Goal: Task Accomplishment & Management: Complete application form

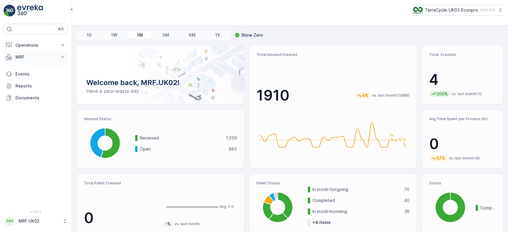
click at [35, 54] on p "MRF" at bounding box center [35, 57] width 40 height 6
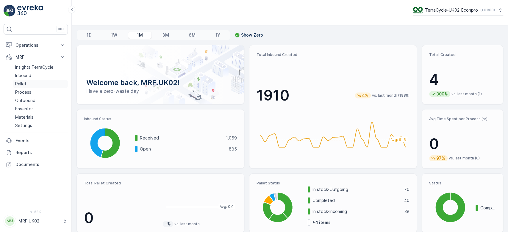
click at [30, 82] on link "Pallet" at bounding box center [40, 84] width 55 height 8
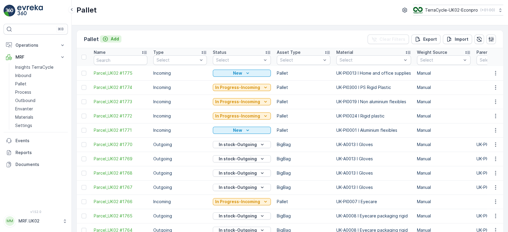
click at [113, 40] on p "Add" at bounding box center [115, 39] width 8 height 6
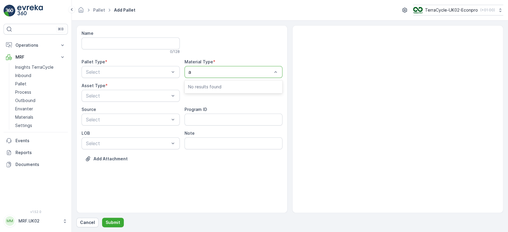
type input "al"
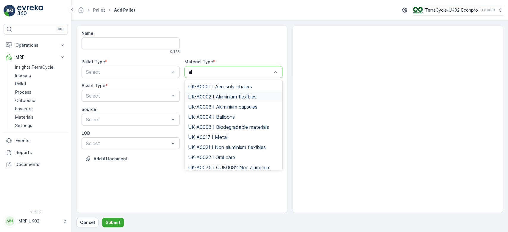
click at [224, 94] on span "UK-A0002 I Aluminium flexibles" at bounding box center [222, 96] width 68 height 5
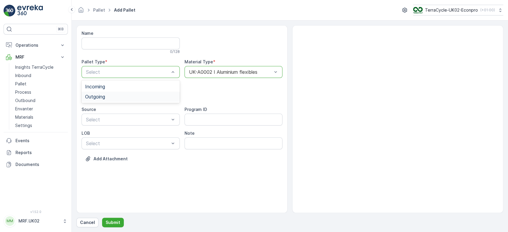
click at [130, 94] on div "Outgoing" at bounding box center [130, 96] width 91 height 5
click at [93, 129] on span "Bale" at bounding box center [90, 130] width 10 height 5
click at [112, 223] on p "Submit" at bounding box center [113, 223] width 15 height 6
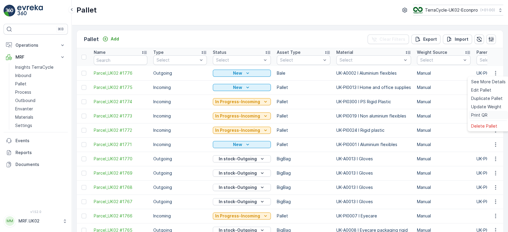
click at [486, 114] on span "Print QR" at bounding box center [479, 115] width 16 height 6
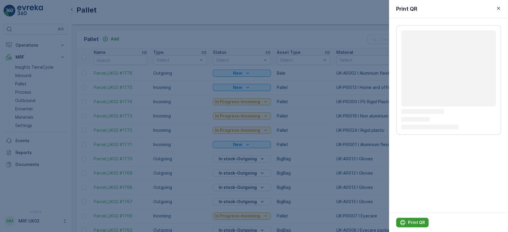
click at [419, 219] on button "Print QR" at bounding box center [412, 223] width 32 height 10
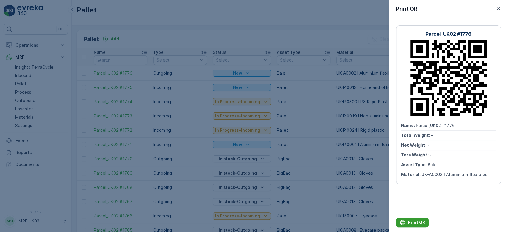
click at [413, 222] on p "Print QR" at bounding box center [416, 223] width 17 height 6
click at [266, 36] on div at bounding box center [254, 116] width 508 height 232
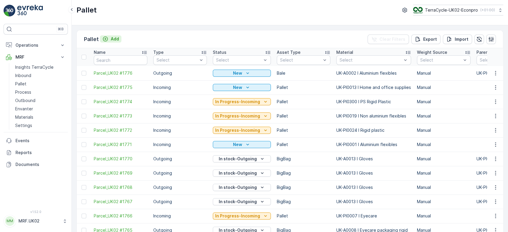
click at [112, 35] on button "Add" at bounding box center [110, 38] width 21 height 7
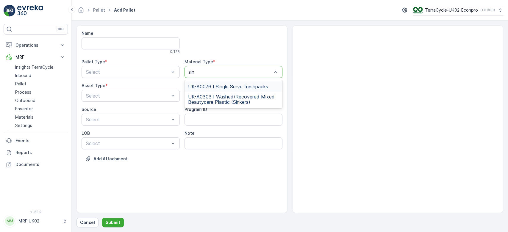
type input "sing"
click at [226, 86] on span "UK-A0076 I Single Serve freshpacks" at bounding box center [228, 86] width 80 height 5
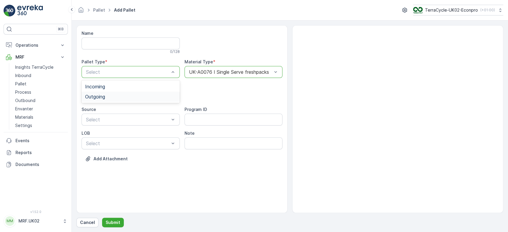
click at [124, 94] on div "Outgoing" at bounding box center [130, 96] width 91 height 5
click at [104, 140] on div "BigBag" at bounding box center [130, 140] width 91 height 5
click at [117, 222] on p "Submit" at bounding box center [113, 223] width 15 height 6
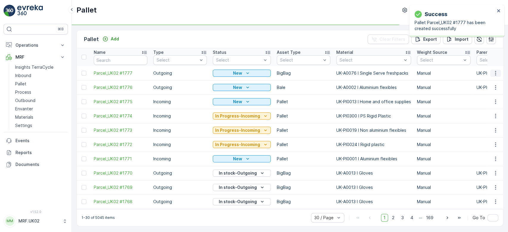
click at [495, 70] on icon "button" at bounding box center [495, 73] width 6 height 6
click at [487, 114] on td at bounding box center [495, 116] width 16 height 14
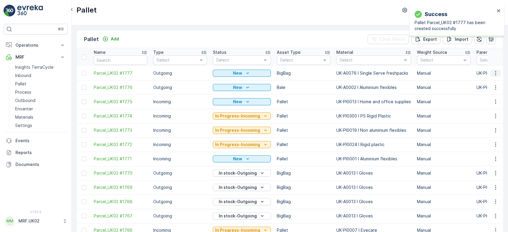
click at [493, 72] on icon "button" at bounding box center [495, 73] width 6 height 6
click at [481, 115] on span "Print QR" at bounding box center [479, 115] width 16 height 6
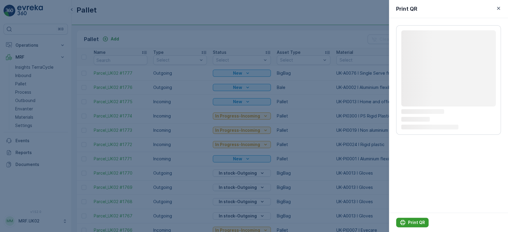
click at [412, 220] on p "Print QR" at bounding box center [416, 223] width 17 height 6
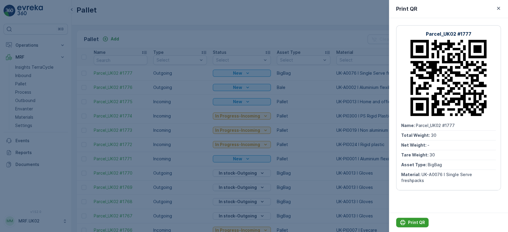
click at [412, 220] on p "Print QR" at bounding box center [416, 223] width 17 height 6
click at [133, 31] on div at bounding box center [254, 116] width 508 height 232
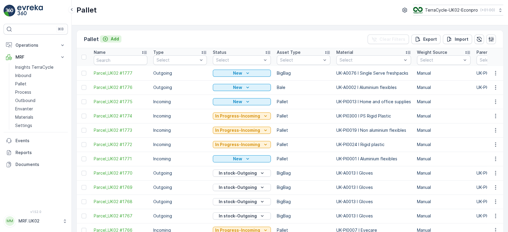
click at [114, 39] on p "Add" at bounding box center [115, 39] width 8 height 6
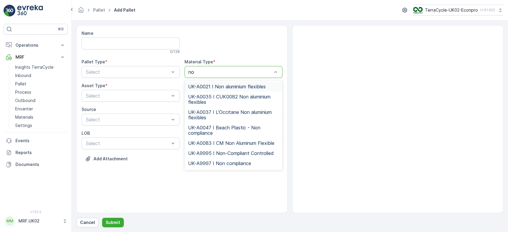
type input "non"
click at [228, 85] on span "UK-A0021 I Non aluminium flexibles" at bounding box center [227, 86] width 78 height 5
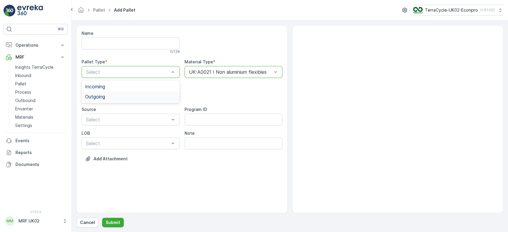
click at [120, 95] on div "Outgoing" at bounding box center [130, 96] width 91 height 5
click at [102, 139] on div "BigBag" at bounding box center [130, 140] width 91 height 5
click at [110, 223] on p "Submit" at bounding box center [113, 223] width 15 height 6
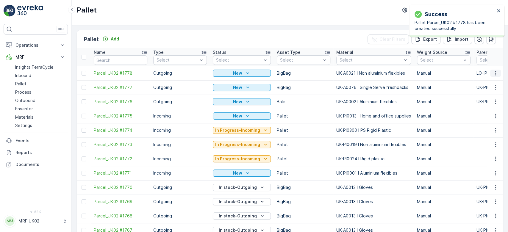
click at [498, 74] on button "button" at bounding box center [495, 73] width 11 height 7
click at [484, 113] on span "Print QR" at bounding box center [479, 115] width 16 height 6
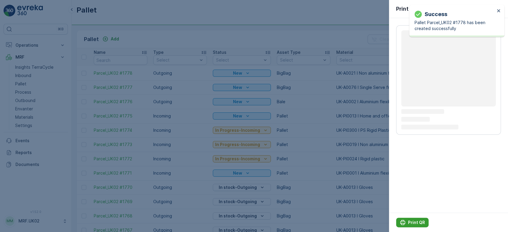
click at [417, 222] on p "Print QR" at bounding box center [416, 223] width 17 height 6
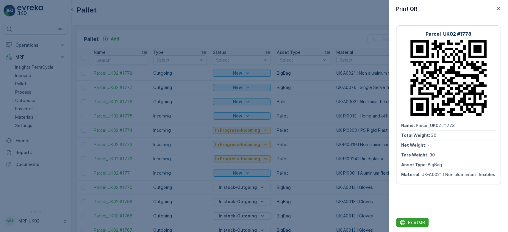
click at [417, 222] on p "Print QR" at bounding box center [416, 223] width 17 height 6
click at [120, 36] on div at bounding box center [254, 116] width 508 height 232
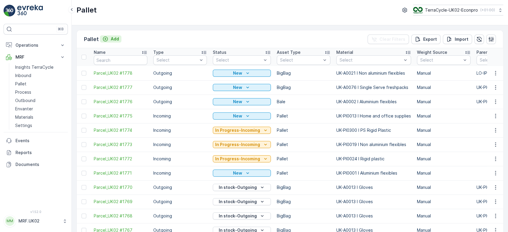
click at [115, 39] on p "Add" at bounding box center [115, 39] width 8 height 6
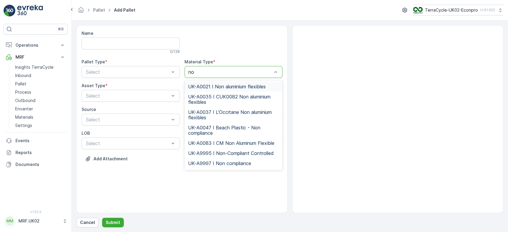
type input "non"
click at [234, 87] on span "UK-A0021 I Non aluminium flexibles" at bounding box center [227, 86] width 78 height 5
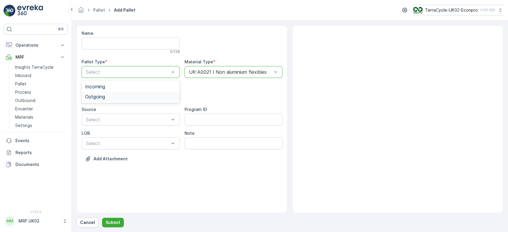
click at [124, 96] on div "Outgoing" at bounding box center [130, 96] width 91 height 5
click at [99, 141] on span "BigBag" at bounding box center [92, 140] width 15 height 5
click at [114, 221] on p "Submit" at bounding box center [113, 223] width 15 height 6
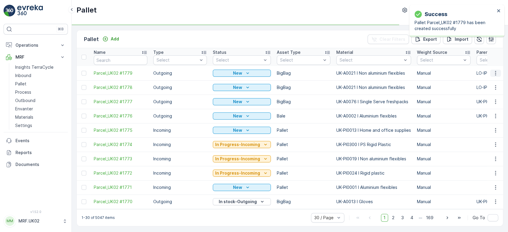
click at [492, 71] on icon "button" at bounding box center [495, 73] width 6 height 6
click at [489, 114] on div "Print QR" at bounding box center [487, 115] width 39 height 8
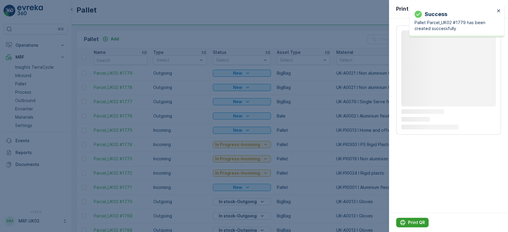
click at [411, 220] on p "Print QR" at bounding box center [416, 223] width 17 height 6
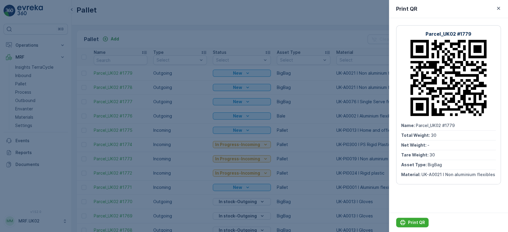
click at [26, 74] on div at bounding box center [254, 116] width 508 height 232
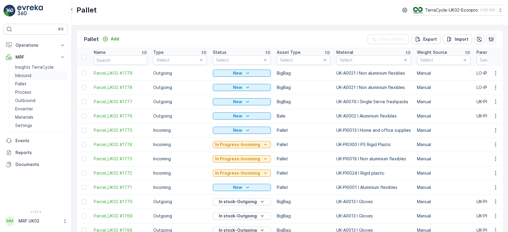
click at [26, 74] on p "Inbound" at bounding box center [23, 76] width 16 height 6
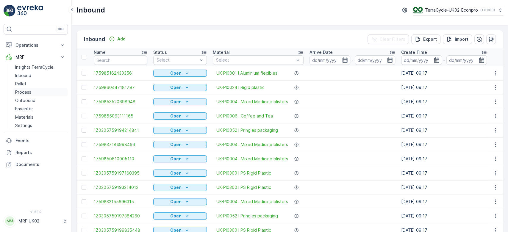
click at [30, 90] on p "Process" at bounding box center [23, 92] width 16 height 6
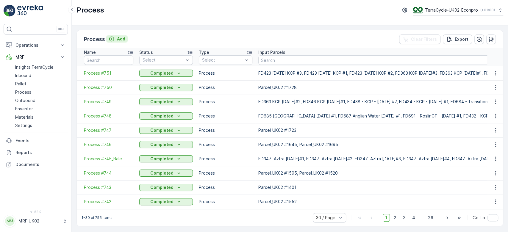
click at [118, 40] on p "Add" at bounding box center [121, 39] width 8 height 6
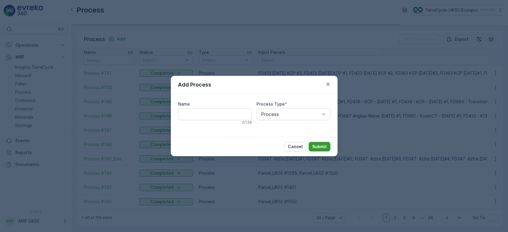
click at [313, 144] on p "Submit" at bounding box center [319, 147] width 15 height 6
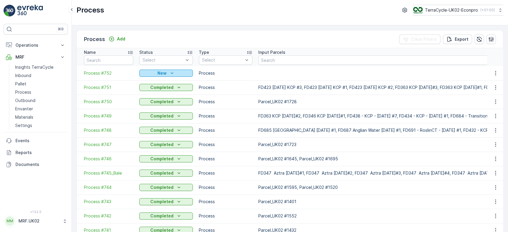
click at [166, 75] on p "New" at bounding box center [161, 73] width 9 height 6
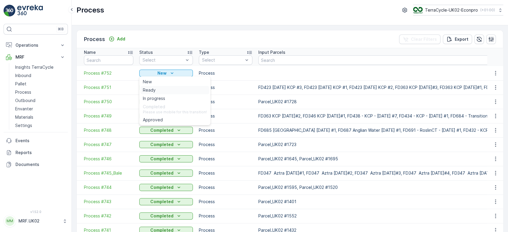
click at [157, 91] on div "Ready" at bounding box center [174, 90] width 69 height 8
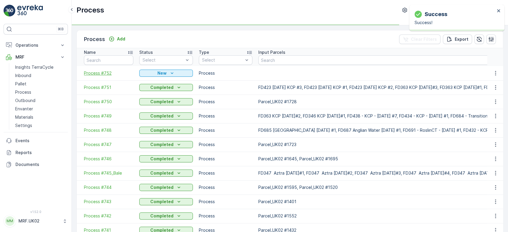
click at [102, 73] on span "Process #752" at bounding box center [108, 73] width 49 height 6
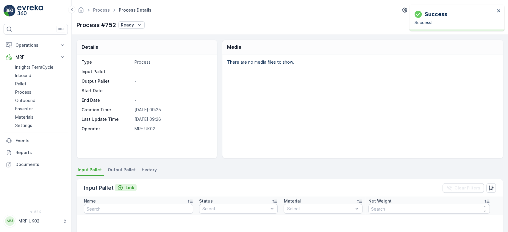
click at [131, 187] on p "Link" at bounding box center [130, 188] width 9 height 6
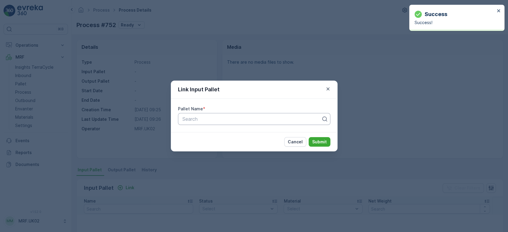
click at [210, 115] on div "Search" at bounding box center [254, 119] width 152 height 12
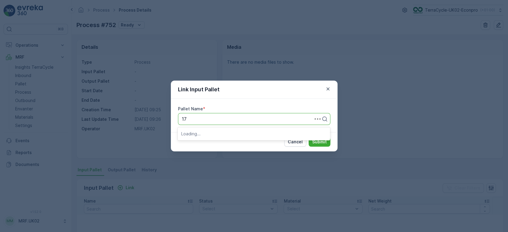
type input "1"
type input "1672"
click at [219, 140] on div "Parcel_UK02 #1672" at bounding box center [254, 144] width 152 height 10
click at [316, 139] on p "Submit" at bounding box center [319, 142] width 15 height 6
click at [36, 79] on div "Link Input Pallet Pallet Name * Parcel_UK02 #1672 Cancel Submit" at bounding box center [254, 116] width 508 height 232
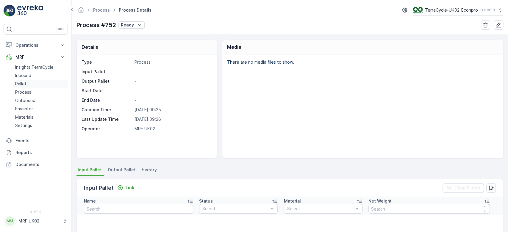
click at [21, 87] on link "Pallet" at bounding box center [40, 84] width 55 height 8
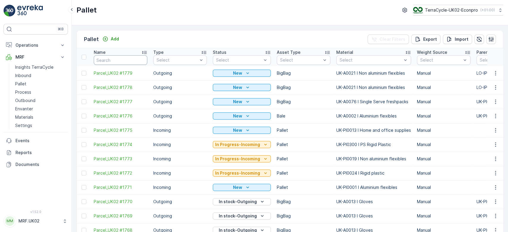
click at [110, 59] on input "text" at bounding box center [121, 60] width 54 height 10
type input "1672"
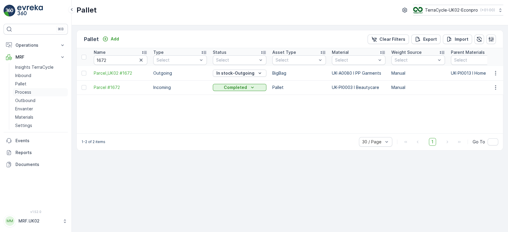
click at [22, 92] on p "Process" at bounding box center [23, 92] width 16 height 6
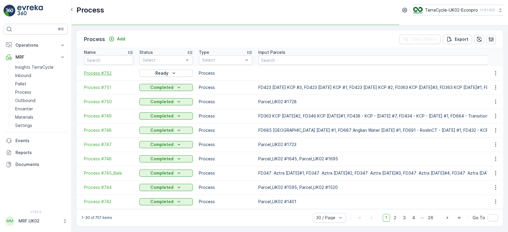
click at [106, 72] on span "Process #752" at bounding box center [108, 73] width 49 height 6
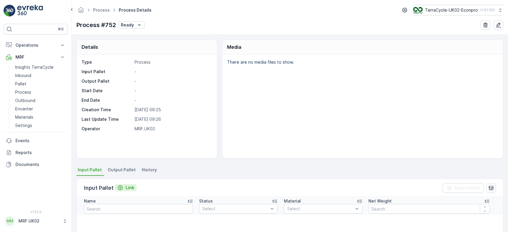
click at [126, 187] on p "Link" at bounding box center [130, 188] width 9 height 6
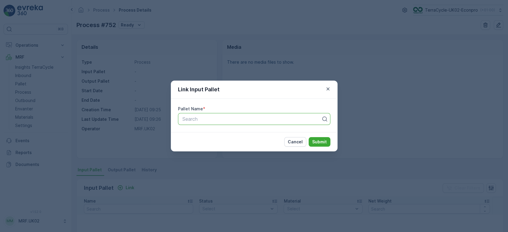
click at [211, 121] on div at bounding box center [252, 118] width 140 height 5
type input "1671"
click at [228, 144] on div "Parcel_UK02 #1671" at bounding box center [253, 143] width 145 height 5
click at [326, 141] on button "Submit" at bounding box center [319, 142] width 22 height 10
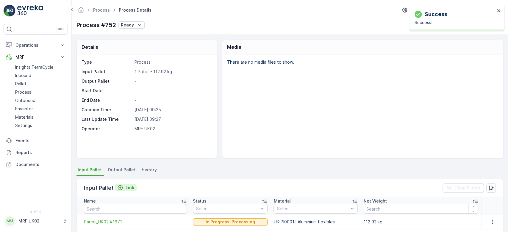
click at [121, 187] on icon "Link" at bounding box center [120, 187] width 5 height 5
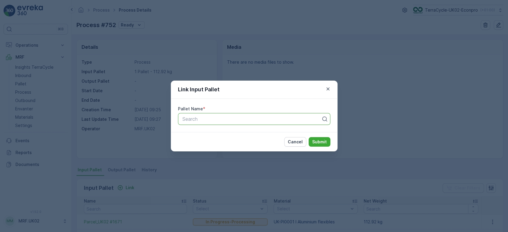
click at [200, 119] on div at bounding box center [252, 118] width 140 height 5
type input "1738"
click at [216, 144] on span "Parcel_UK02 #1738" at bounding box center [202, 143] width 43 height 5
click at [326, 140] on p "Submit" at bounding box center [319, 142] width 15 height 6
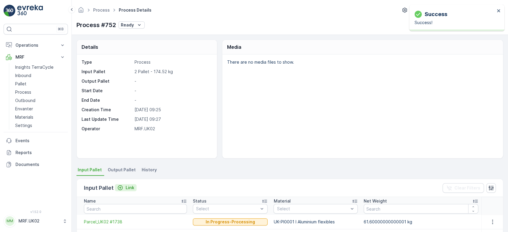
click at [126, 187] on p "Link" at bounding box center [130, 188] width 9 height 6
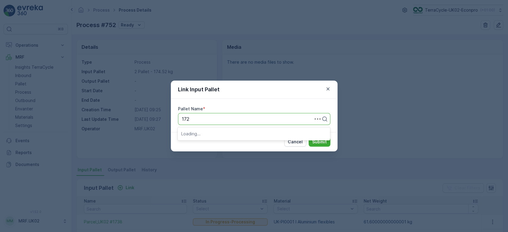
type input "1724"
click at [209, 142] on span "Parcel_UK02 #1724" at bounding box center [202, 143] width 43 height 5
click at [319, 140] on p "Submit" at bounding box center [319, 142] width 15 height 6
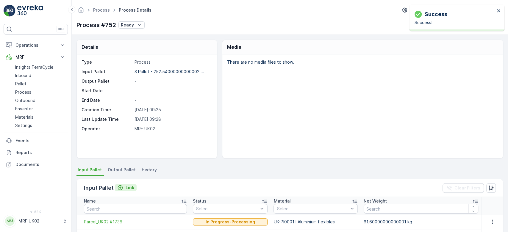
click at [122, 185] on icon "Link" at bounding box center [120, 188] width 6 height 6
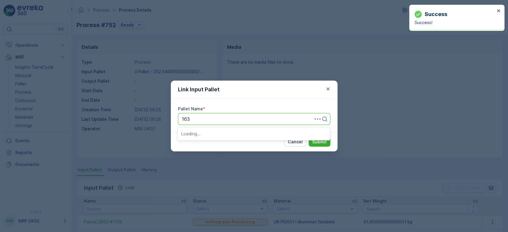
type input "1639"
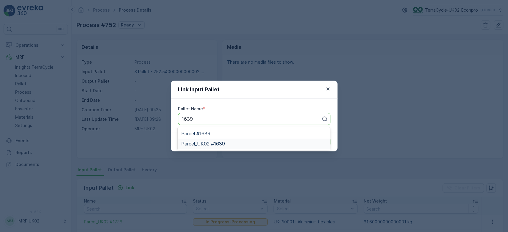
click at [220, 144] on span "Parcel_UK02 #1639" at bounding box center [203, 143] width 44 height 5
click at [317, 139] on button "Submit" at bounding box center [319, 142] width 22 height 10
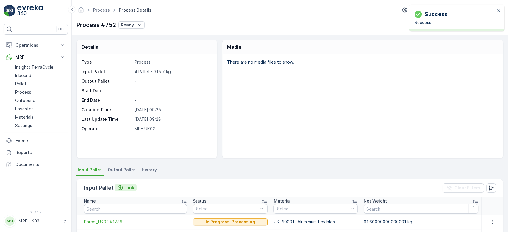
click at [131, 187] on p "Link" at bounding box center [130, 188] width 9 height 6
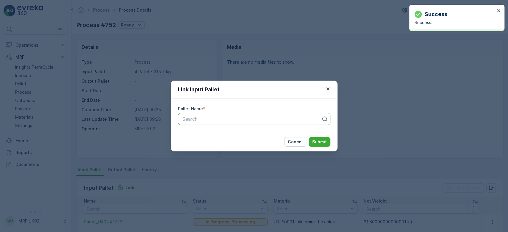
click at [202, 117] on div at bounding box center [252, 118] width 140 height 5
type input "1703"
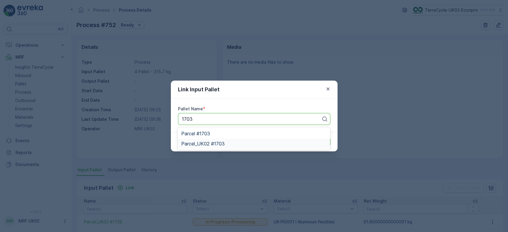
click at [213, 142] on span "Parcel_UK02 #1703" at bounding box center [202, 143] width 43 height 5
click at [319, 142] on p "Submit" at bounding box center [319, 142] width 15 height 6
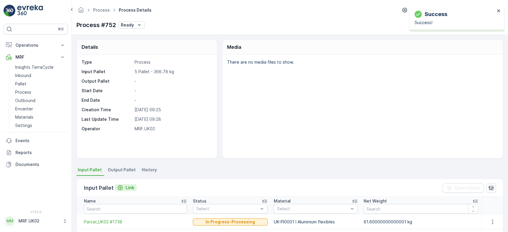
click at [122, 189] on icon "Link" at bounding box center [120, 188] width 6 height 6
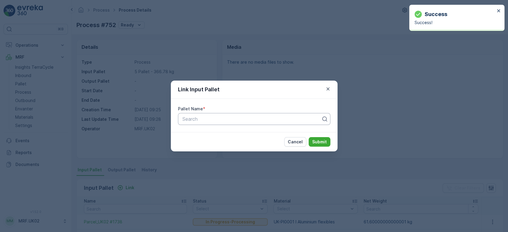
click at [201, 117] on div at bounding box center [252, 118] width 140 height 5
type input "1686"
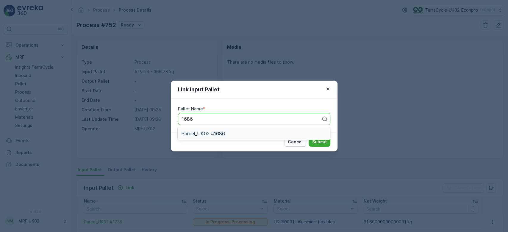
click at [207, 134] on span "Parcel_UK02 #1686" at bounding box center [203, 133] width 44 height 5
click at [315, 140] on p "Submit" at bounding box center [319, 142] width 15 height 6
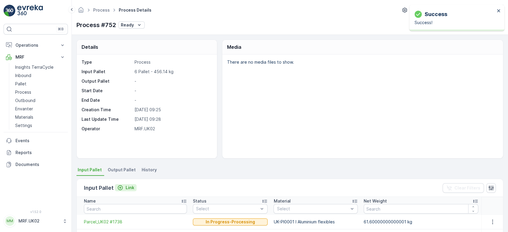
click at [129, 185] on p "Link" at bounding box center [130, 188] width 9 height 6
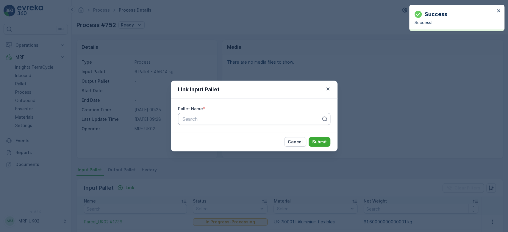
click at [196, 115] on div "Search" at bounding box center [254, 119] width 152 height 12
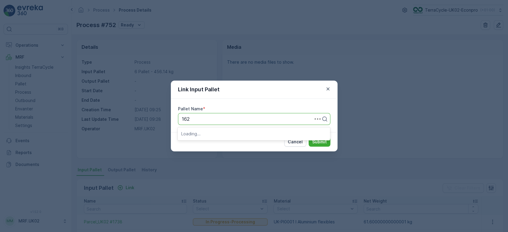
type input "1629"
click at [208, 142] on span "Parcel_UK02 #1629" at bounding box center [202, 143] width 43 height 5
click at [325, 141] on p "Submit" at bounding box center [319, 142] width 15 height 6
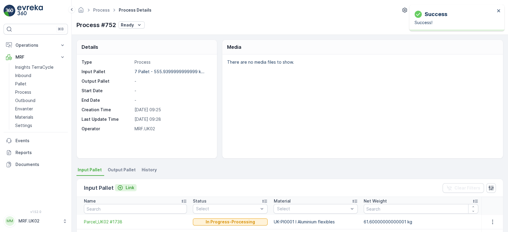
click at [131, 187] on p "Link" at bounding box center [130, 188] width 9 height 6
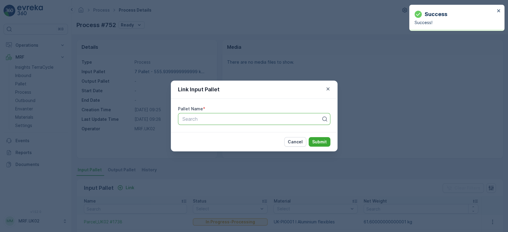
click at [206, 117] on div at bounding box center [252, 118] width 140 height 5
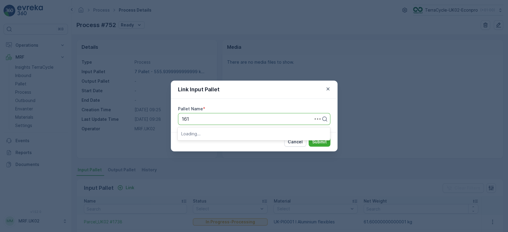
type input "1615"
click at [212, 133] on span "Parcel_UK02 #1615" at bounding box center [202, 133] width 43 height 5
click at [319, 141] on p "Submit" at bounding box center [319, 142] width 15 height 6
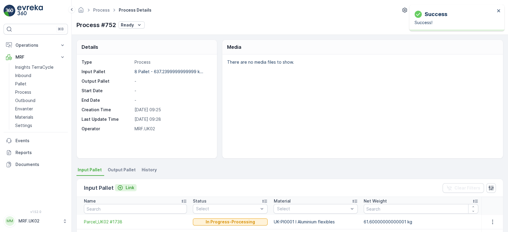
click at [131, 187] on p "Link" at bounding box center [130, 188] width 9 height 6
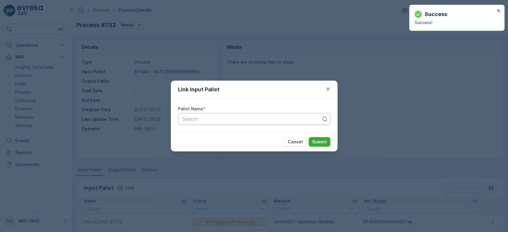
click at [202, 120] on div at bounding box center [252, 118] width 140 height 5
type input "1618"
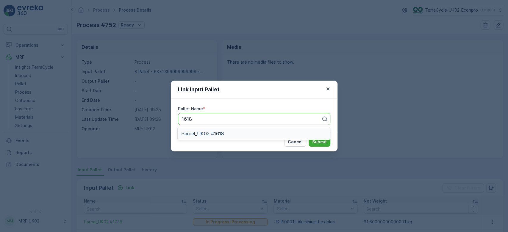
click at [214, 133] on span "Parcel_UK02 #1618" at bounding box center [202, 133] width 43 height 5
click at [322, 142] on p "Submit" at bounding box center [319, 142] width 15 height 6
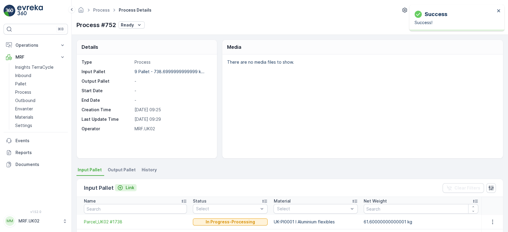
click at [126, 187] on p "Link" at bounding box center [130, 188] width 9 height 6
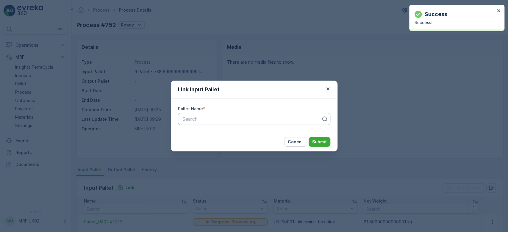
click at [198, 117] on div at bounding box center [252, 118] width 140 height 5
type input "1753"
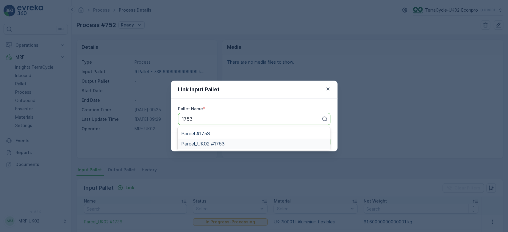
click at [218, 148] on div "Parcel_UK02 #1753" at bounding box center [254, 144] width 152 height 10
click at [218, 148] on div "Cancel Submit" at bounding box center [254, 141] width 167 height 19
click at [321, 141] on p "Submit" at bounding box center [319, 142] width 15 height 6
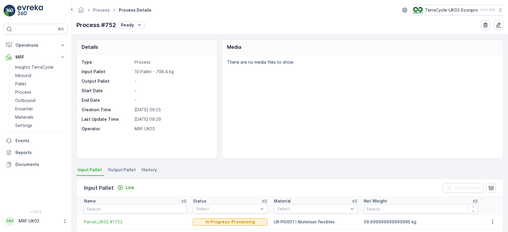
click at [120, 170] on span "Output Pallet" at bounding box center [122, 170] width 28 height 6
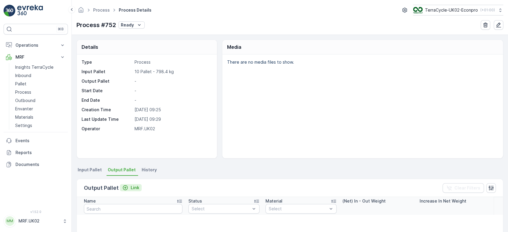
click at [135, 185] on p "Link" at bounding box center [135, 188] width 9 height 6
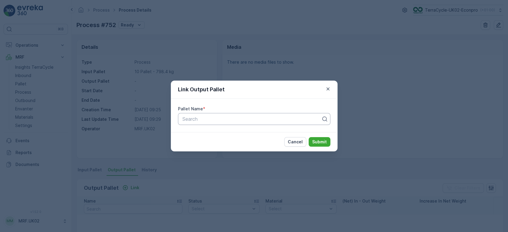
click at [191, 121] on div at bounding box center [252, 118] width 140 height 5
type input "1776"
click at [217, 145] on span "Parcel_UK02 #1776" at bounding box center [202, 143] width 43 height 5
click at [319, 142] on p "Submit" at bounding box center [319, 142] width 15 height 6
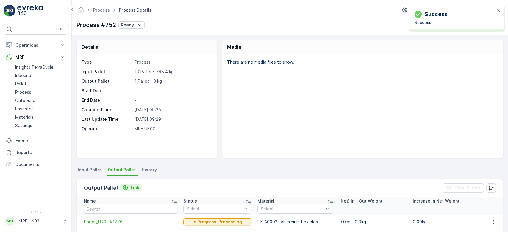
click at [129, 184] on button "Link" at bounding box center [131, 187] width 22 height 7
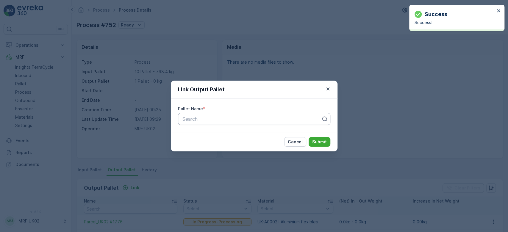
click at [194, 117] on div at bounding box center [252, 118] width 140 height 5
type input "1777"
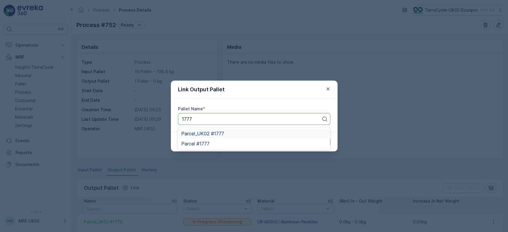
click at [212, 132] on span "Parcel_UK02 #1777" at bounding box center [202, 133] width 43 height 5
click at [319, 144] on p "Submit" at bounding box center [319, 142] width 15 height 6
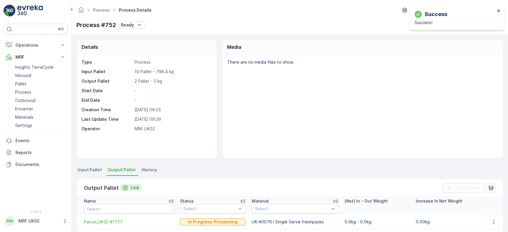
click at [128, 187] on div "Link" at bounding box center [130, 188] width 17 height 6
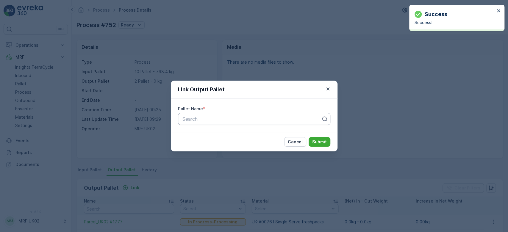
click at [198, 115] on div "Search" at bounding box center [254, 119] width 152 height 12
type input "1778"
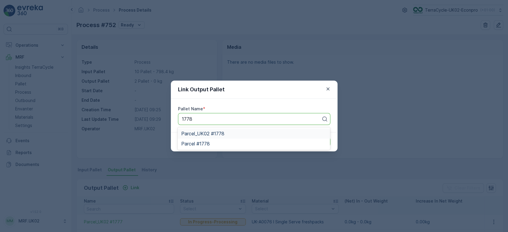
click at [213, 133] on span "Parcel_UK02 #1778" at bounding box center [202, 133] width 43 height 5
click at [319, 142] on p "Submit" at bounding box center [319, 142] width 15 height 6
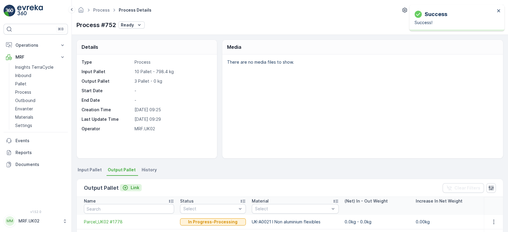
click at [132, 187] on p "Link" at bounding box center [135, 188] width 9 height 6
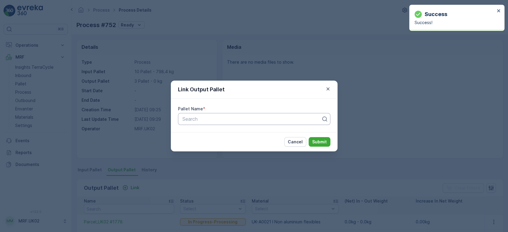
click at [210, 121] on div at bounding box center [252, 118] width 140 height 5
type input "1779"
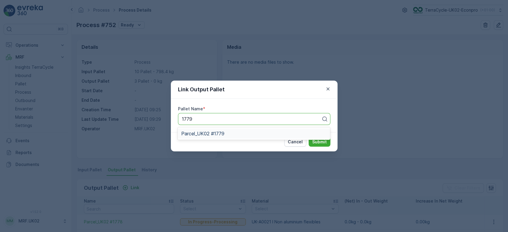
click at [203, 132] on span "Parcel_UK02 #1779" at bounding box center [202, 133] width 43 height 5
click at [323, 142] on p "Submit" at bounding box center [319, 142] width 15 height 6
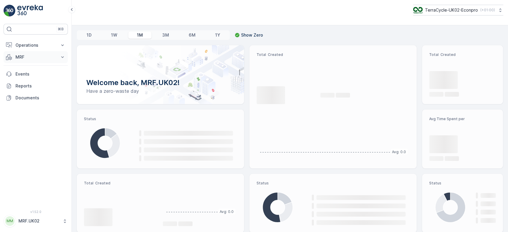
click at [43, 56] on p "MRF" at bounding box center [35, 57] width 40 height 6
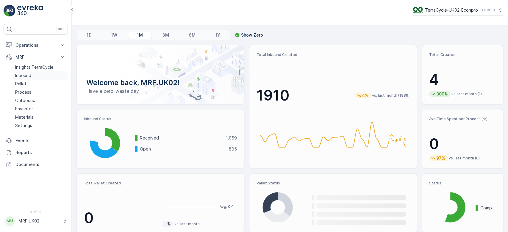
click at [34, 73] on link "Inbound" at bounding box center [40, 75] width 55 height 8
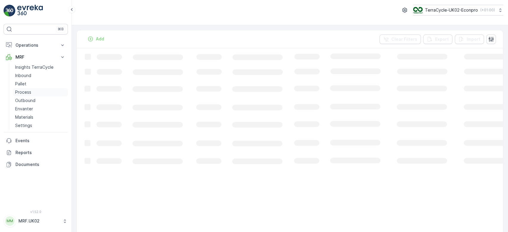
click at [27, 89] on p "Process" at bounding box center [23, 92] width 16 height 6
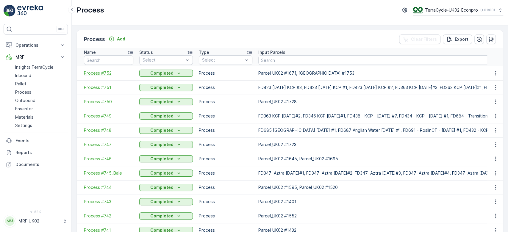
click at [102, 73] on span "Process #752" at bounding box center [108, 73] width 49 height 6
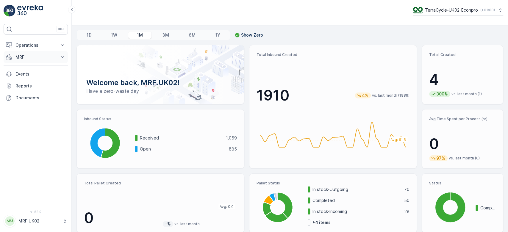
click at [25, 60] on p "MRF" at bounding box center [35, 57] width 40 height 6
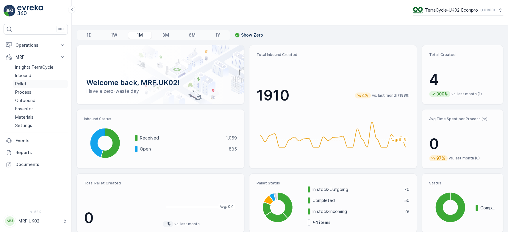
click at [35, 84] on link "Pallet" at bounding box center [40, 84] width 55 height 8
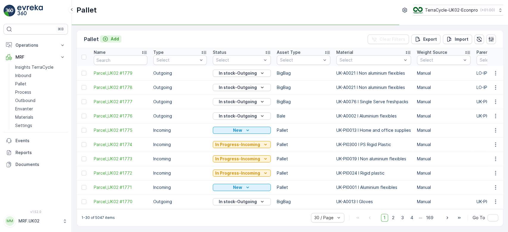
click at [117, 38] on p "Add" at bounding box center [115, 39] width 8 height 6
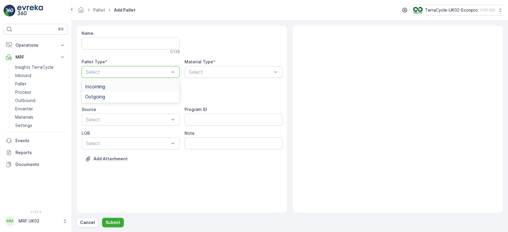
click at [106, 90] on div "Incoming" at bounding box center [131, 87] width 98 height 10
click at [103, 122] on div "Pallet" at bounding box center [130, 120] width 91 height 5
click at [122, 92] on div "Pallet" at bounding box center [131, 96] width 98 height 12
type input "f"
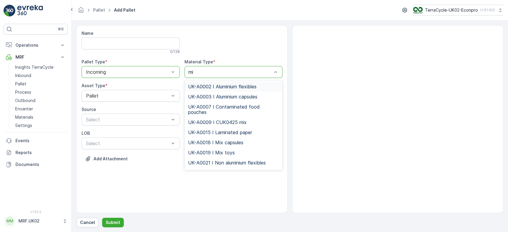
type input "mix"
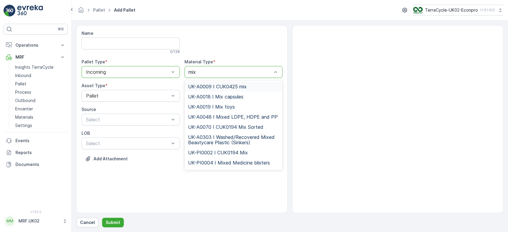
click at [228, 88] on span "UK-A0009 I CUK0425 mix" at bounding box center [217, 86] width 59 height 5
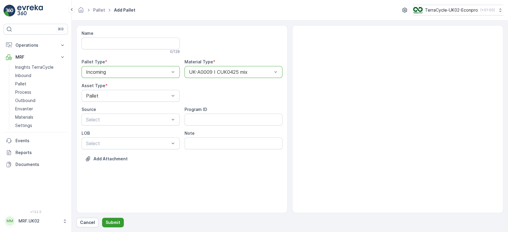
click at [116, 225] on button "Submit" at bounding box center [113, 223] width 22 height 10
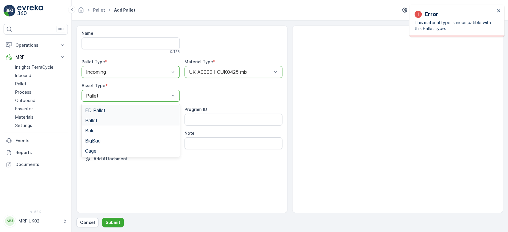
click at [166, 100] on div "Pallet" at bounding box center [131, 96] width 98 height 12
click at [121, 150] on div "Cage" at bounding box center [130, 150] width 91 height 5
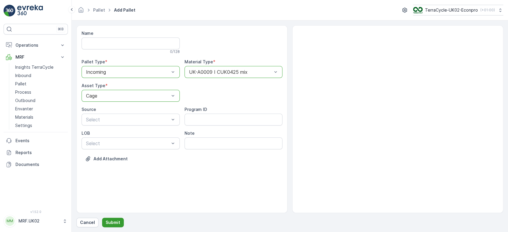
click at [114, 220] on p "Submit" at bounding box center [113, 223] width 15 height 6
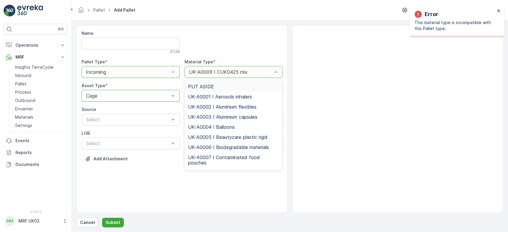
click at [230, 73] on div at bounding box center [230, 71] width 84 height 5
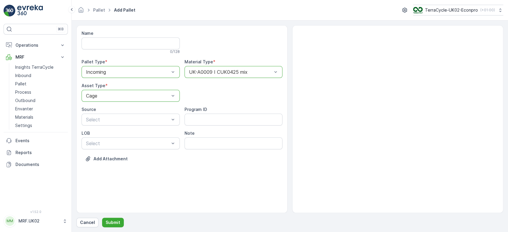
click at [268, 70] on div at bounding box center [230, 71] width 84 height 5
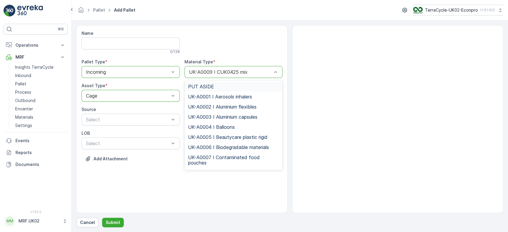
click at [268, 70] on div at bounding box center [230, 71] width 84 height 5
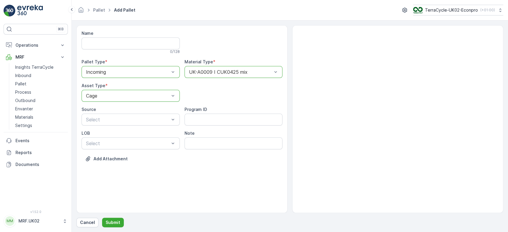
click at [268, 70] on div at bounding box center [230, 71] width 84 height 5
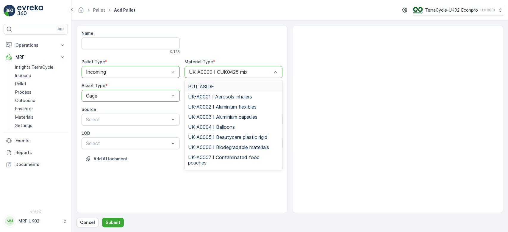
click at [268, 70] on div at bounding box center [230, 71] width 84 height 5
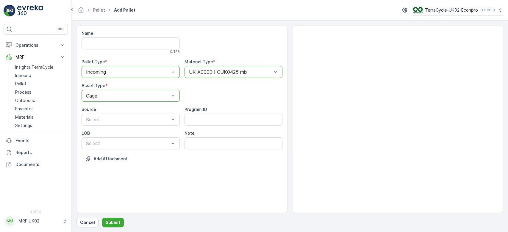
click at [268, 70] on div at bounding box center [230, 71] width 84 height 5
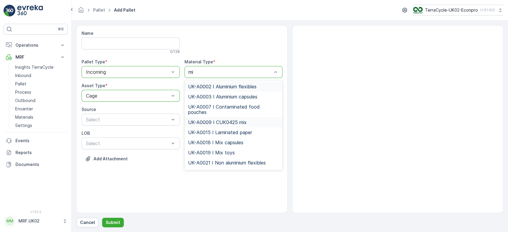
type input "mix"
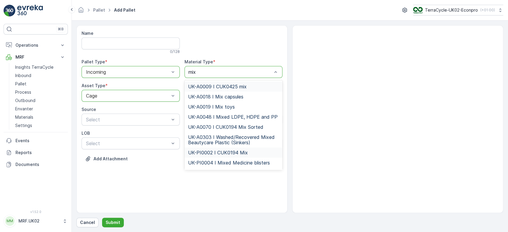
click at [245, 156] on div "UK-PI0002 I CUK0194 Mix" at bounding box center [233, 153] width 98 height 10
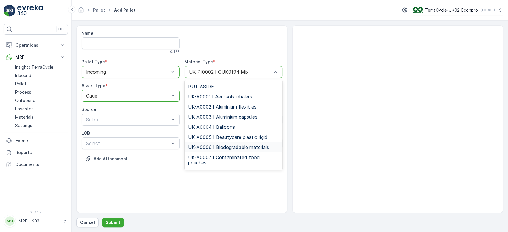
click at [342, 98] on div at bounding box center [397, 119] width 211 height 188
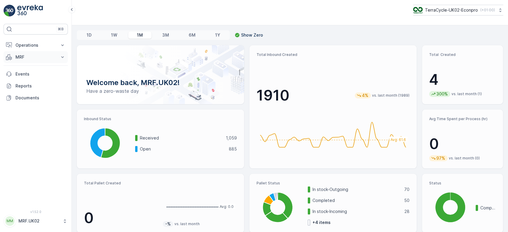
click at [40, 59] on p "MRF" at bounding box center [35, 57] width 40 height 6
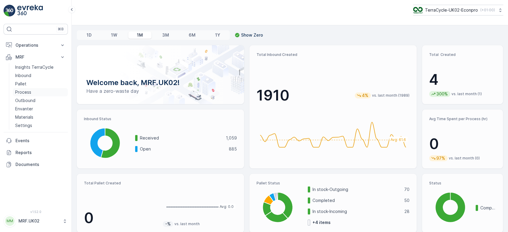
click at [26, 94] on p "Process" at bounding box center [23, 92] width 16 height 6
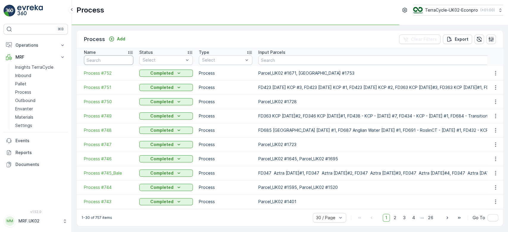
click at [109, 61] on input "text" at bounding box center [108, 60] width 49 height 10
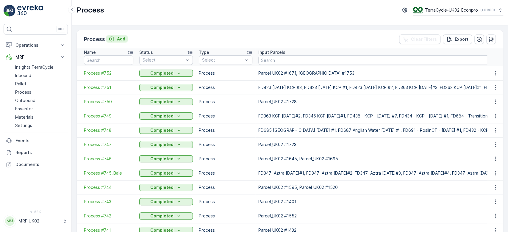
click at [115, 41] on div "Add" at bounding box center [117, 39] width 17 height 6
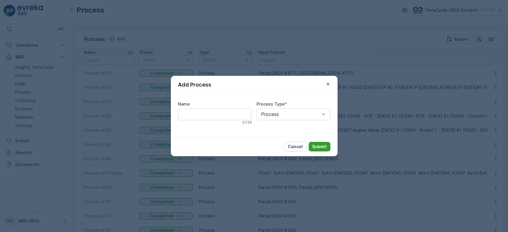
click at [319, 147] on p "Submit" at bounding box center [319, 147] width 15 height 6
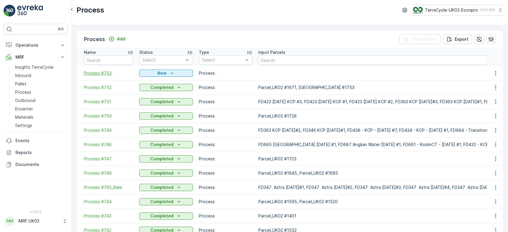
click at [102, 71] on span "Process #753" at bounding box center [108, 73] width 49 height 6
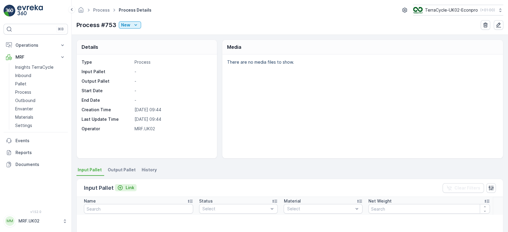
click at [121, 185] on icon "Link" at bounding box center [120, 188] width 6 height 6
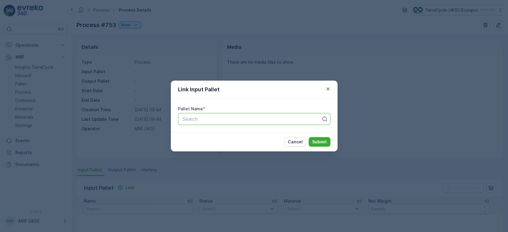
click at [225, 117] on div at bounding box center [252, 118] width 140 height 5
type input "1752"
click at [235, 134] on div "Parcel_UK02 #1752" at bounding box center [253, 133] width 145 height 5
click at [314, 140] on p "Submit" at bounding box center [319, 142] width 15 height 6
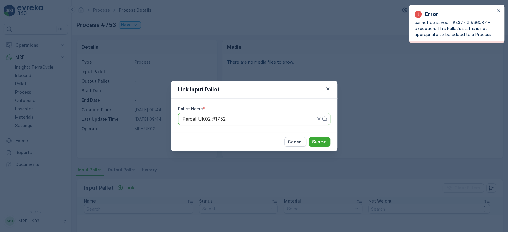
click at [377, 111] on div "Link Input Pallet Pallet Name * Parcel_UK02 #1752 Cancel Submit" at bounding box center [254, 116] width 508 height 232
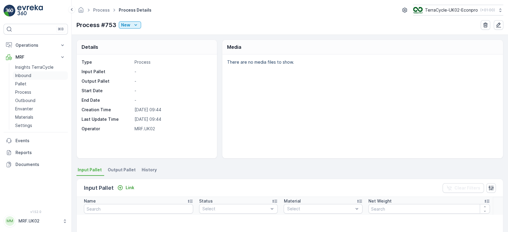
click at [33, 74] on link "Inbound" at bounding box center [40, 75] width 55 height 8
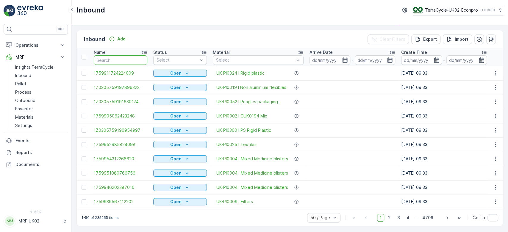
click at [102, 56] on input "text" at bounding box center [121, 60] width 54 height 10
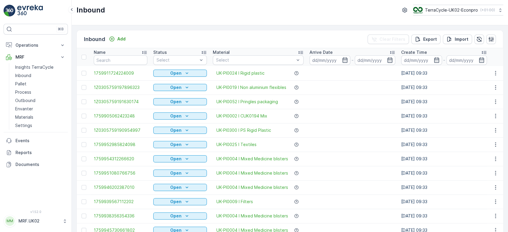
click at [102, 55] on p "Name" at bounding box center [100, 52] width 12 height 6
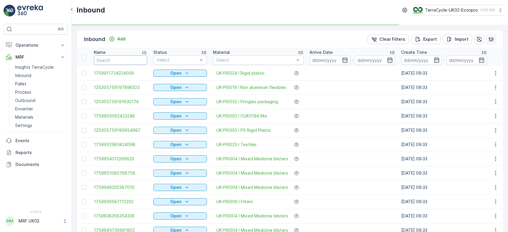
click at [104, 59] on input "text" at bounding box center [121, 60] width 54 height 10
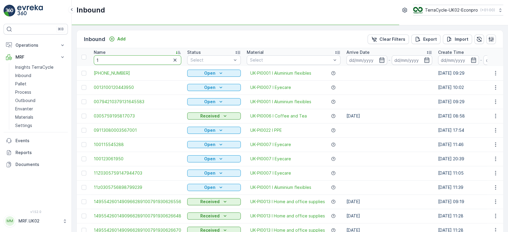
click at [104, 59] on input "1" at bounding box center [137, 60] width 87 height 10
type input "1752"
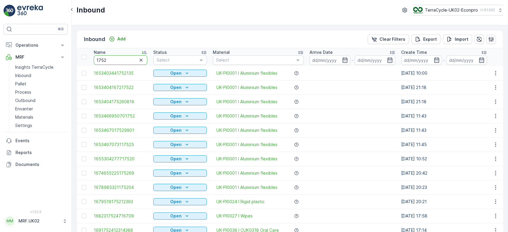
click at [102, 61] on input "1752" at bounding box center [121, 60] width 54 height 10
click at [40, 82] on link "Pallet" at bounding box center [40, 84] width 55 height 8
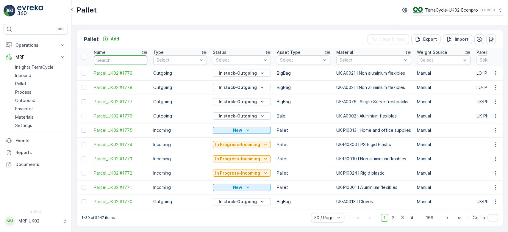
click at [108, 57] on input "text" at bounding box center [121, 60] width 54 height 10
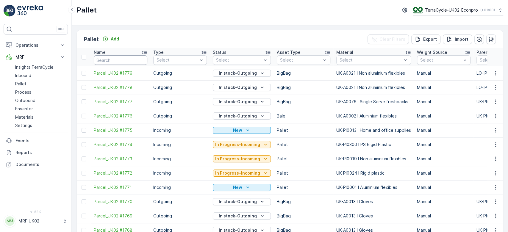
click at [115, 59] on input "text" at bounding box center [121, 60] width 54 height 10
paste input "1752"
type input "1752"
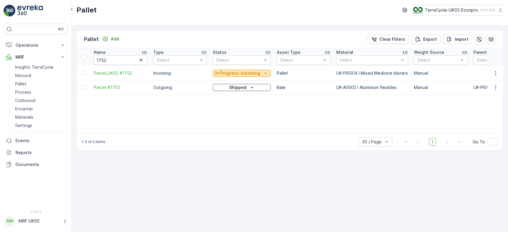
click at [244, 73] on p "In Progress-Incoming" at bounding box center [237, 73] width 45 height 6
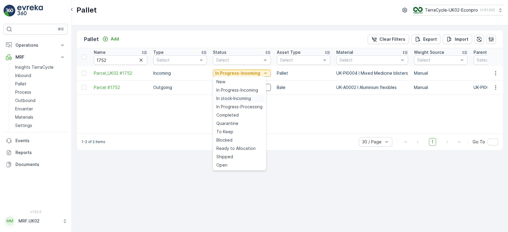
click at [241, 98] on span "In stock-Incoming" at bounding box center [233, 98] width 35 height 6
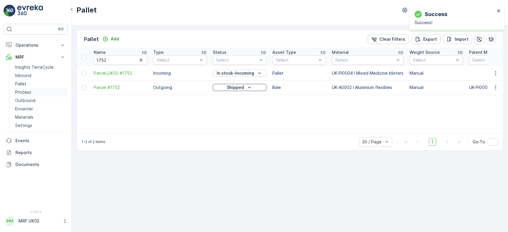
click at [34, 92] on link "Process" at bounding box center [40, 92] width 55 height 8
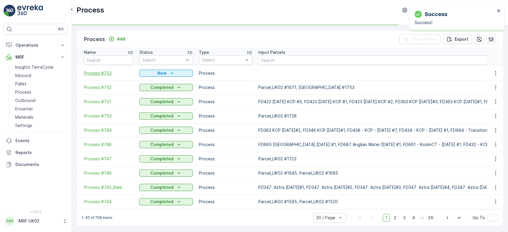
click at [100, 73] on span "Process #753" at bounding box center [108, 73] width 49 height 6
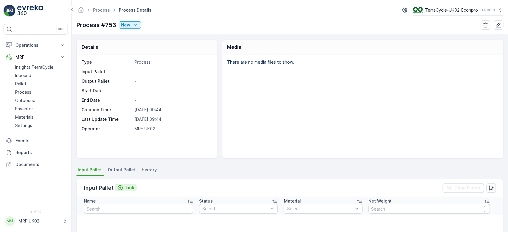
click at [131, 185] on p "Link" at bounding box center [130, 188] width 9 height 6
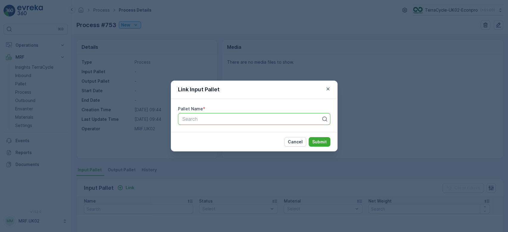
click at [187, 120] on div at bounding box center [252, 118] width 140 height 5
drag, startPoint x: 187, startPoint y: 120, endPoint x: 146, endPoint y: 164, distance: 60.4
click at [146, 164] on div "Link Input Pallet Pallet Name * Search Cancel Submit" at bounding box center [254, 116] width 508 height 232
drag, startPoint x: 191, startPoint y: 117, endPoint x: 178, endPoint y: 110, distance: 14.6
click at [178, 110] on label "Pallet Name" at bounding box center [190, 108] width 25 height 5
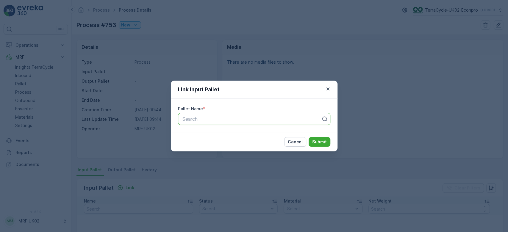
click at [192, 122] on p "Search" at bounding box center [251, 118] width 139 height 7
type input "1752"
click at [205, 136] on span "Parcel_UK02 #1752" at bounding box center [202, 133] width 43 height 5
click at [319, 140] on p "Submit" at bounding box center [319, 142] width 15 height 6
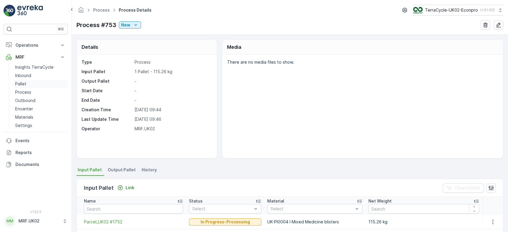
click at [31, 83] on link "Pallet" at bounding box center [40, 84] width 55 height 8
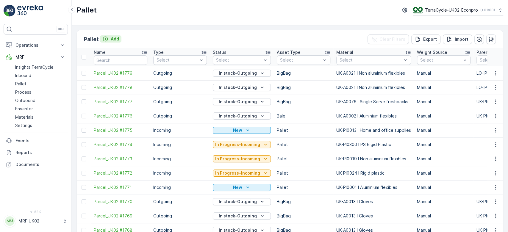
click at [111, 39] on p "Add" at bounding box center [115, 39] width 8 height 6
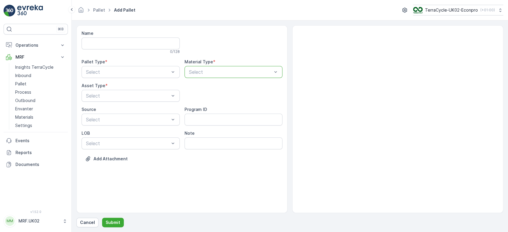
click at [220, 72] on div at bounding box center [230, 71] width 84 height 5
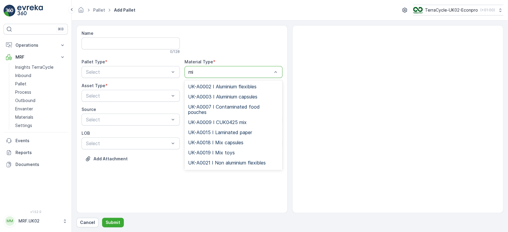
type input "m"
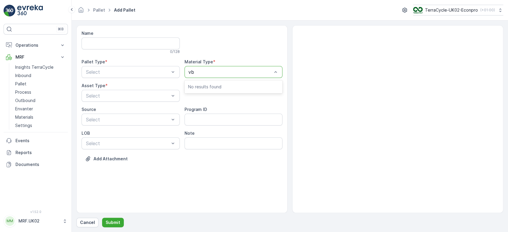
type input "v"
type input "blister"
click at [221, 76] on div at bounding box center [233, 72] width 98 height 12
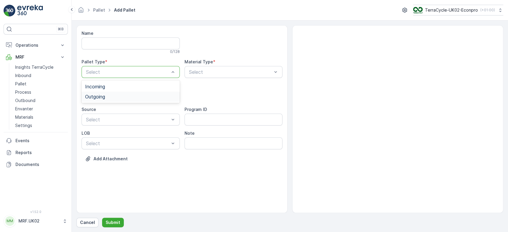
click at [116, 99] on div "Outgoing" at bounding box center [130, 96] width 91 height 5
click at [98, 142] on span "BigBag" at bounding box center [92, 140] width 15 height 5
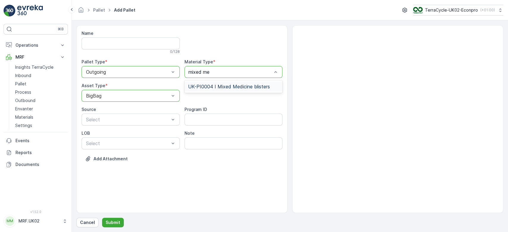
type input "mixed med"
click at [227, 82] on div "UK-PI0004 I Mixed Medicine blisters" at bounding box center [233, 87] width 98 height 10
click at [229, 73] on div at bounding box center [230, 71] width 84 height 5
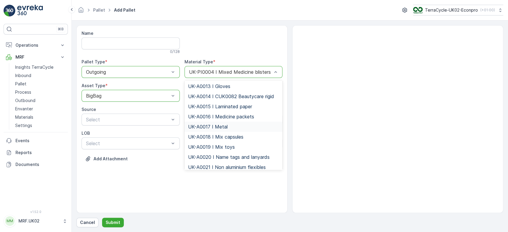
scroll to position [138, 0]
click at [237, 115] on span "UK-A0016 I Medicine packets" at bounding box center [221, 115] width 66 height 5
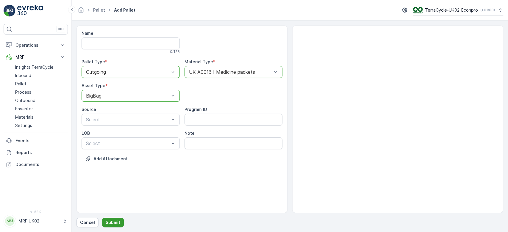
click at [106, 222] on p "Submit" at bounding box center [113, 223] width 15 height 6
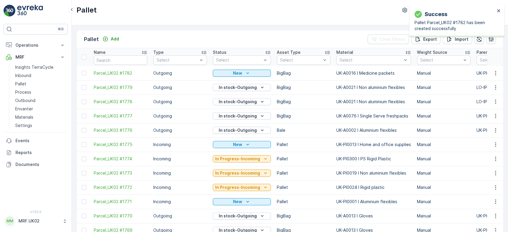
click at [495, 70] on icon "button" at bounding box center [495, 73] width 6 height 6
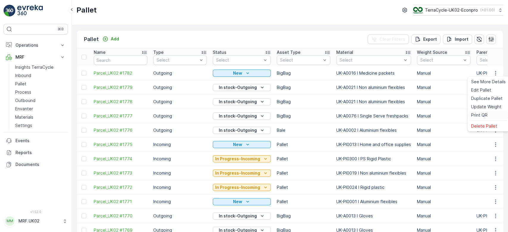
click at [483, 115] on span "Print QR" at bounding box center [479, 115] width 16 height 6
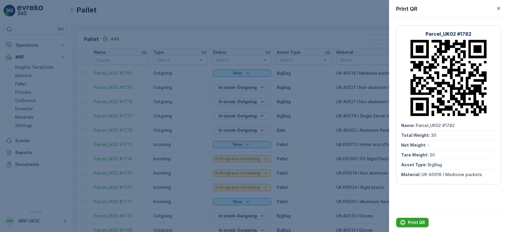
click at [415, 220] on p "Print QR" at bounding box center [416, 223] width 17 height 6
click at [269, 206] on div at bounding box center [254, 116] width 508 height 232
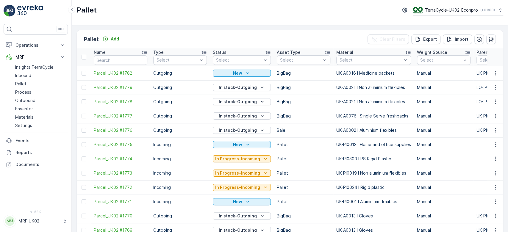
click at [109, 35] on div "Pallet Add Clear Filters Export Import" at bounding box center [290, 39] width 426 height 18
click at [109, 37] on div "Add" at bounding box center [110, 39] width 17 height 6
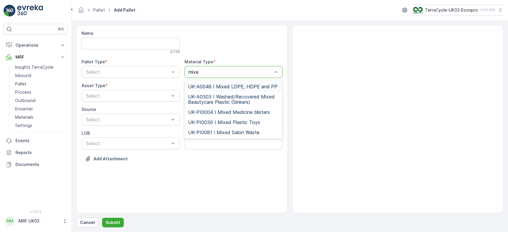
type input "mixed"
click at [235, 110] on span "UK-PI0004 I Mixed Medicine blisters" at bounding box center [229, 111] width 82 height 5
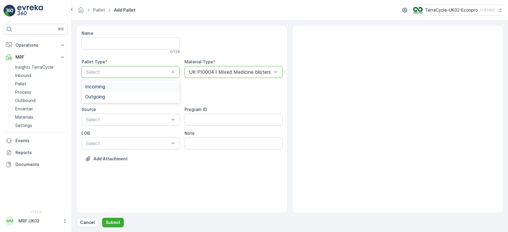
click at [129, 87] on div "Incoming" at bounding box center [130, 86] width 91 height 5
click at [130, 99] on div "Select" at bounding box center [131, 96] width 98 height 12
click at [115, 124] on div "Pallet" at bounding box center [131, 120] width 98 height 10
click at [112, 219] on button "Submit" at bounding box center [113, 223] width 22 height 10
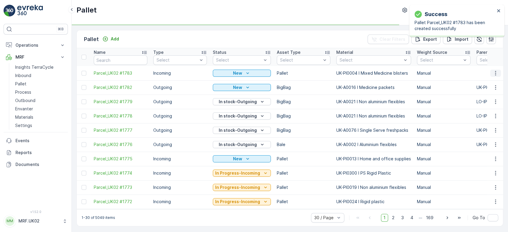
click at [495, 73] on icon "button" at bounding box center [495, 73] width 6 height 6
click at [476, 116] on span "Print QR" at bounding box center [479, 115] width 16 height 6
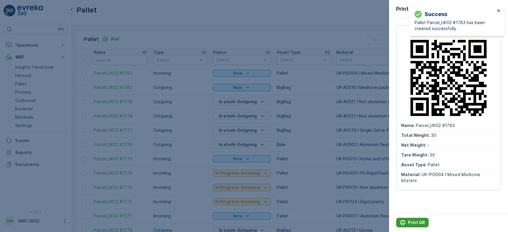
click at [419, 222] on p "Print QR" at bounding box center [416, 223] width 17 height 6
click at [326, 180] on div at bounding box center [254, 116] width 508 height 232
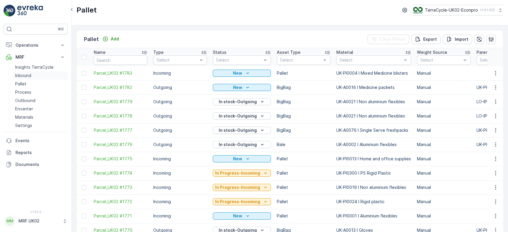
click at [38, 73] on link "Inbound" at bounding box center [40, 75] width 55 height 8
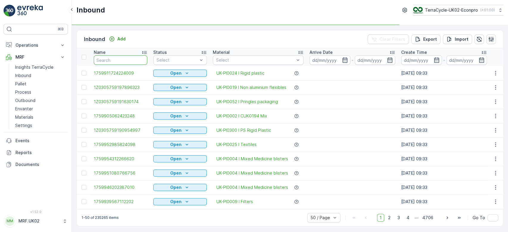
click at [111, 57] on input "text" at bounding box center [121, 60] width 54 height 10
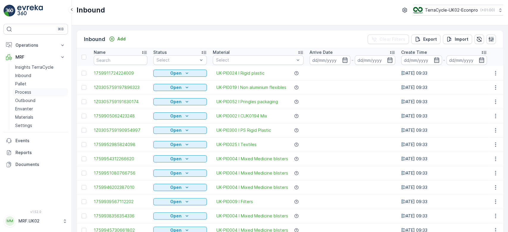
click at [28, 91] on p "Process" at bounding box center [23, 92] width 16 height 6
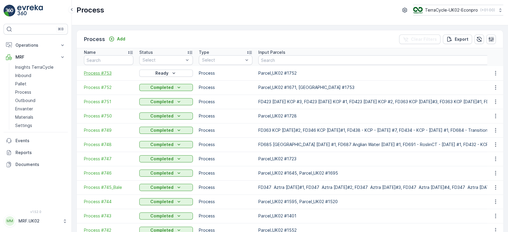
click at [105, 72] on span "Process #753" at bounding box center [108, 73] width 49 height 6
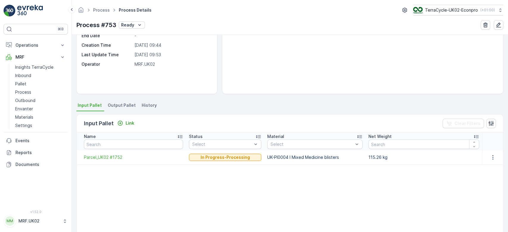
scroll to position [63, 0]
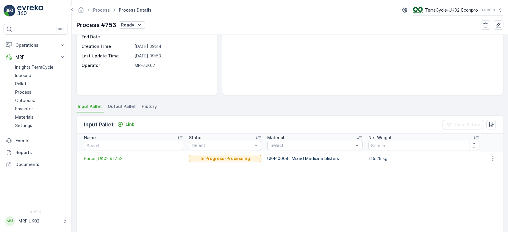
click at [123, 107] on span "Output Pallet" at bounding box center [122, 107] width 28 height 6
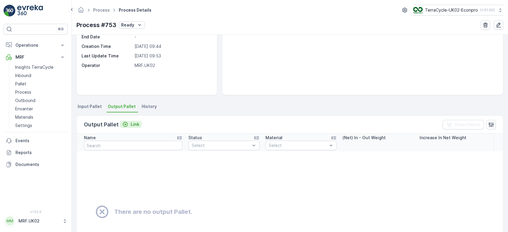
click at [131, 126] on p "Link" at bounding box center [135, 124] width 9 height 6
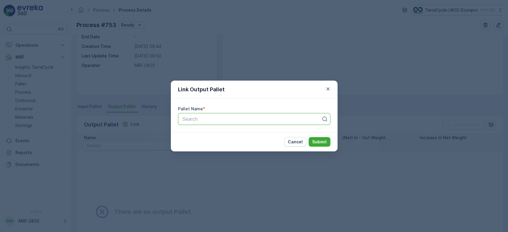
click at [204, 120] on div at bounding box center [252, 118] width 140 height 5
type input "1782"
click at [212, 132] on span "Parcel_UK02 #1782" at bounding box center [202, 133] width 43 height 5
click at [319, 143] on p "Submit" at bounding box center [319, 142] width 15 height 6
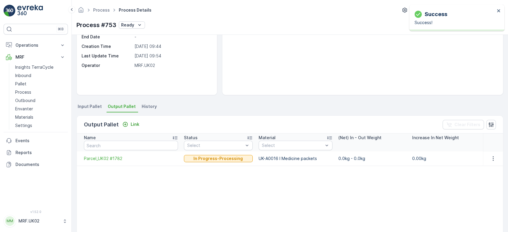
click at [84, 106] on span "Input Pallet" at bounding box center [90, 107] width 24 height 6
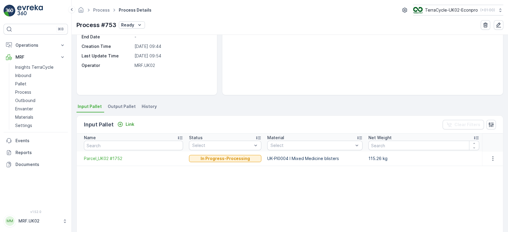
click at [114, 106] on span "Output Pallet" at bounding box center [122, 107] width 28 height 6
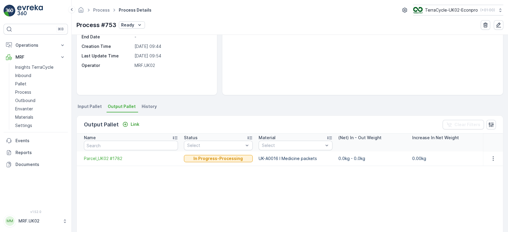
click at [85, 104] on span "Input Pallet" at bounding box center [90, 107] width 24 height 6
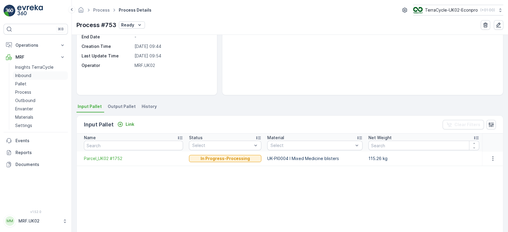
click at [40, 74] on link "Inbound" at bounding box center [40, 75] width 55 height 8
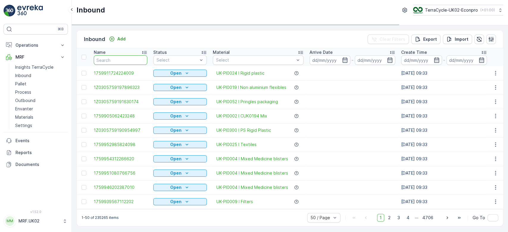
click at [104, 60] on input "text" at bounding box center [121, 60] width 54 height 10
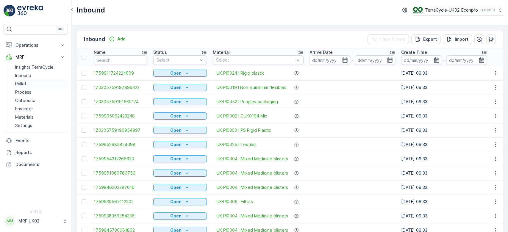
click at [29, 84] on link "Pallet" at bounding box center [40, 84] width 55 height 8
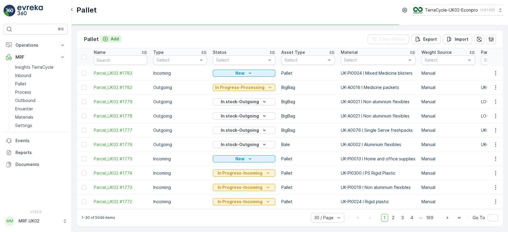
click at [117, 36] on p "Add" at bounding box center [115, 39] width 8 height 6
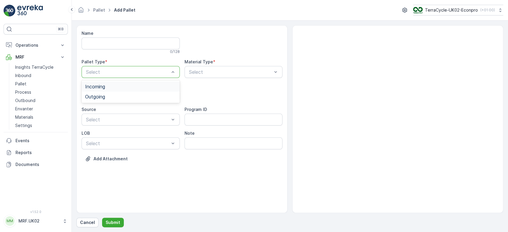
click at [117, 88] on div "Incoming" at bounding box center [130, 86] width 91 height 5
click at [113, 120] on div "Pallet" at bounding box center [130, 120] width 91 height 5
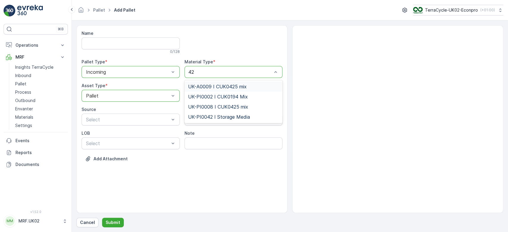
type input "425"
click at [224, 95] on span "UK-PI0008 I CUK0425 mix" at bounding box center [218, 96] width 60 height 5
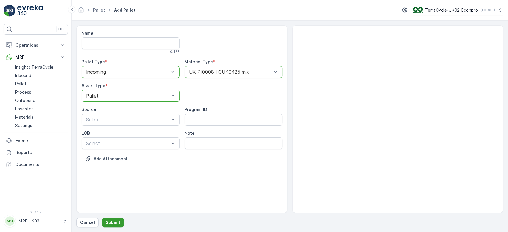
click at [109, 220] on p "Submit" at bounding box center [113, 223] width 15 height 6
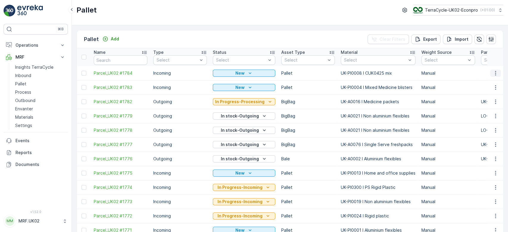
click at [495, 73] on icon "button" at bounding box center [495, 73] width 6 height 6
click at [477, 114] on span "Print QR" at bounding box center [479, 115] width 16 height 6
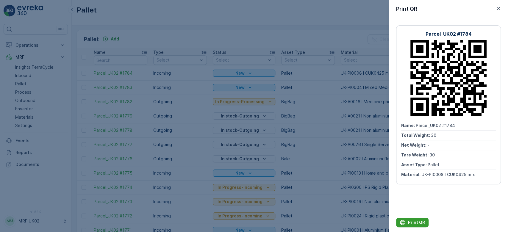
click at [410, 222] on p "Print QR" at bounding box center [416, 223] width 17 height 6
click at [308, 133] on div at bounding box center [254, 116] width 508 height 232
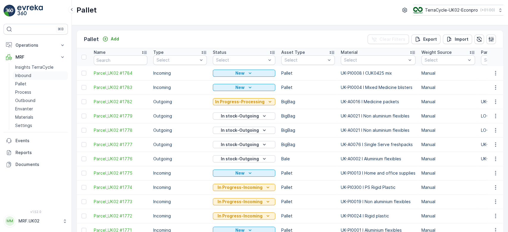
click at [42, 72] on link "Inbound" at bounding box center [40, 75] width 55 height 8
